Goal: Transaction & Acquisition: Purchase product/service

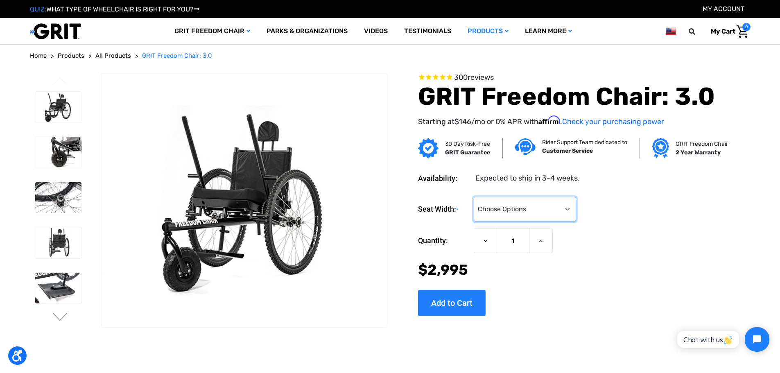
click at [555, 216] on select "Choose Options 16" 18" 20"" at bounding box center [524, 209] width 102 height 25
click at [604, 212] on div "Seat Width: * Choose Options 16" 18" 20"" at bounding box center [571, 209] width 307 height 25
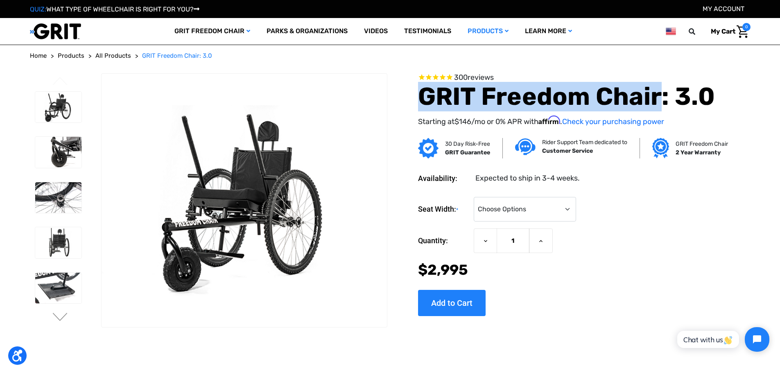
drag, startPoint x: 421, startPoint y: 101, endPoint x: 659, endPoint y: 88, distance: 238.1
click at [659, 88] on h1 "GRIT Freedom Chair: 3.0" at bounding box center [571, 96] width 307 height 29
copy h1 "GRIT Freedom Chair"
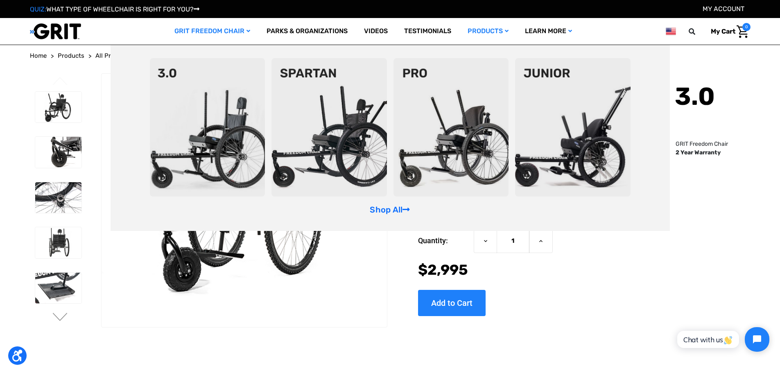
click at [338, 110] on img at bounding box center [328, 127] width 115 height 138
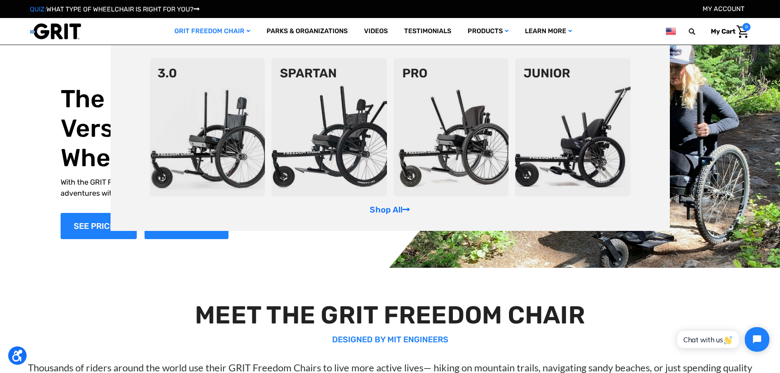
click at [204, 99] on img at bounding box center [207, 127] width 115 height 138
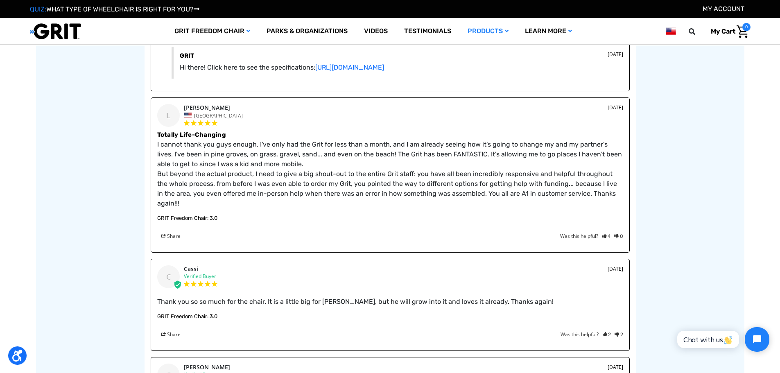
scroll to position [1432, 0]
